Goal: Information Seeking & Learning: Learn about a topic

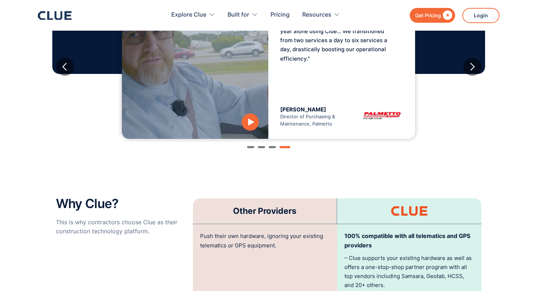
scroll to position [1475, 0]
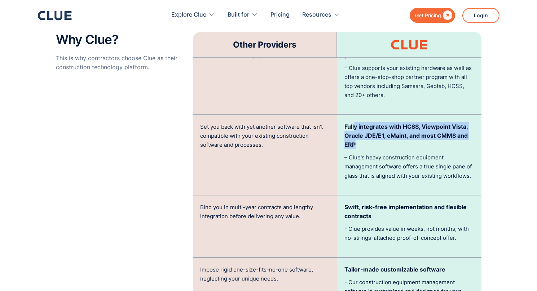
drag, startPoint x: 355, startPoint y: 113, endPoint x: 459, endPoint y: 134, distance: 106.7
click at [460, 134] on p "Fully integrates with HCSS, Viewpoint Vista, Oracle JDE/E1, eMaint, and most CM…" at bounding box center [410, 135] width 130 height 27
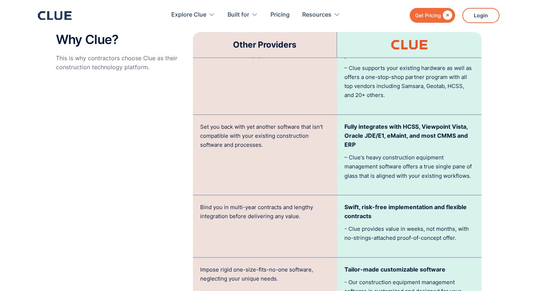
click at [406, 140] on div "Fully integrates with HCSS, Viewpoint Vista, Oracle JDE/E1, eMaint, and most CM…" at bounding box center [409, 155] width 144 height 80
click at [203, 122] on p "Set you back with yet another software that isn't compatible with your existing…" at bounding box center [265, 135] width 130 height 27
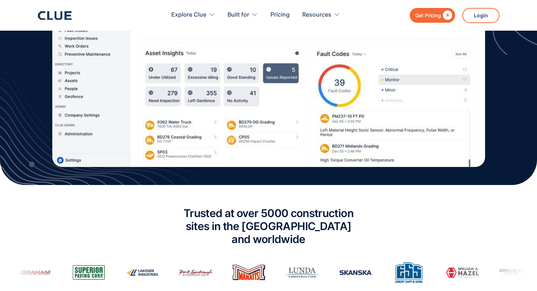
scroll to position [0, 0]
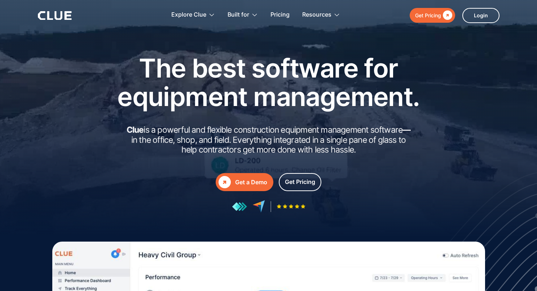
click at [97, 168] on div "The best software for equipment management. Clue is a powerful and flexible con…" at bounding box center [269, 133] width 426 height 159
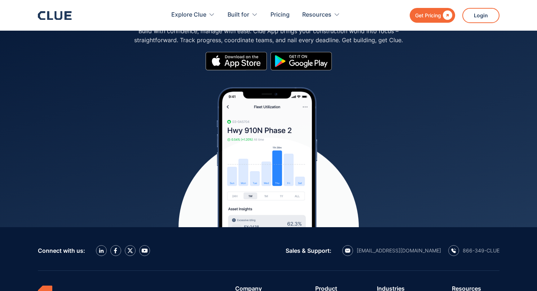
scroll to position [3305, 0]
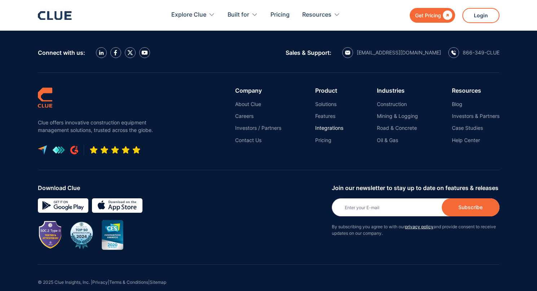
click at [336, 125] on link "Integrations" at bounding box center [329, 128] width 28 height 6
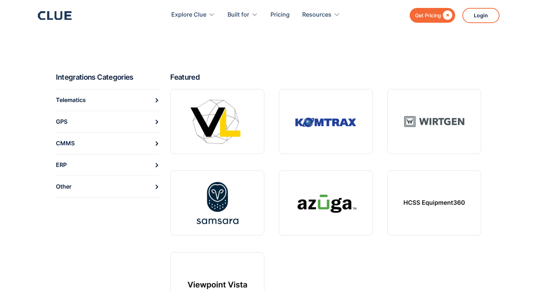
scroll to position [282, 0]
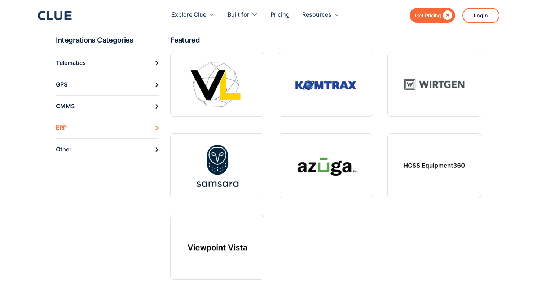
click at [128, 134] on link "ERP" at bounding box center [108, 128] width 104 height 22
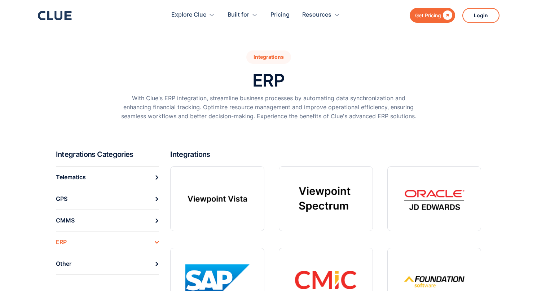
click at [66, 24] on div "Get Pricing  Explore Clue Solutions Tailored solutions for your construction e…" at bounding box center [269, 15] width 462 height 31
click at [60, 11] on icon at bounding box center [55, 15] width 34 height 9
